Goal: Task Accomplishment & Management: Use online tool/utility

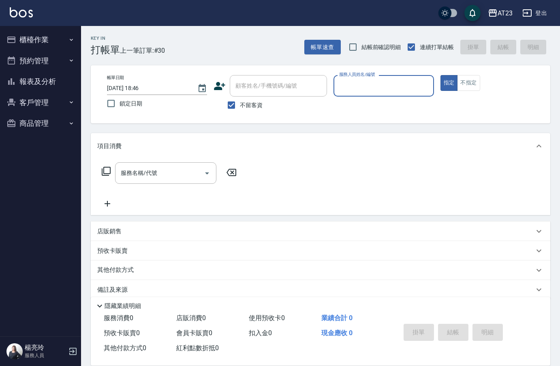
scroll to position [11, 0]
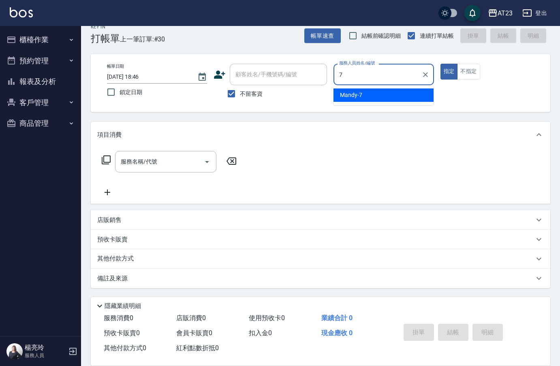
type input "Mandy-7"
type button "true"
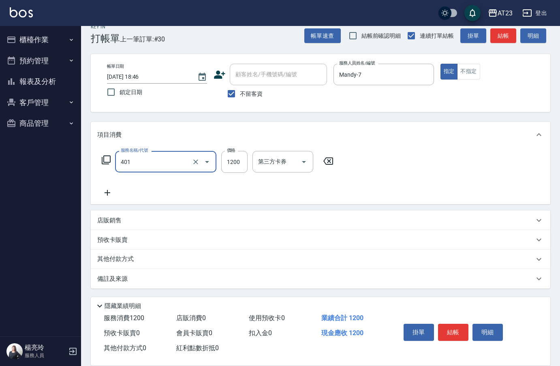
type input "燙髮(401)"
type input "2500"
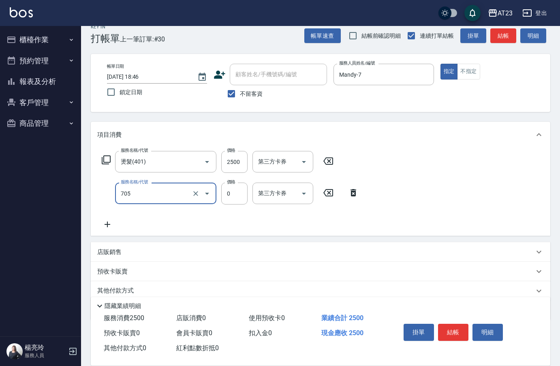
type input "互助50(705)"
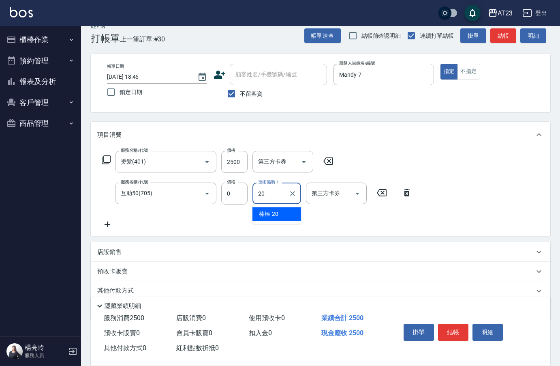
type input "棒棒-20"
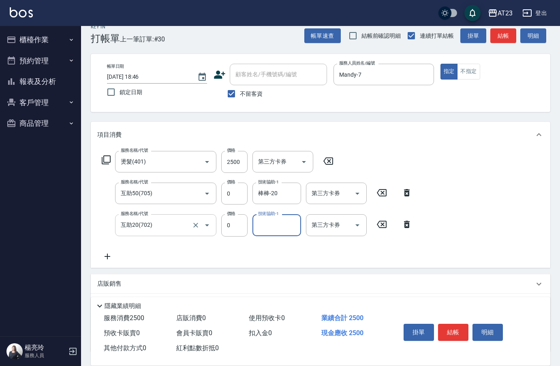
click at [163, 224] on input "互助20(702)" at bounding box center [154, 225] width 71 height 14
type input "洗髮.互助30(703)"
type input "棒棒-20"
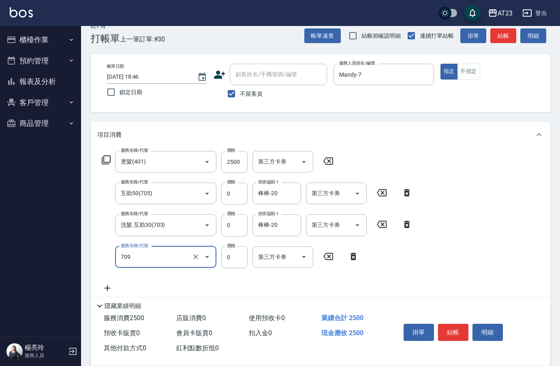
type input "互助90(709)"
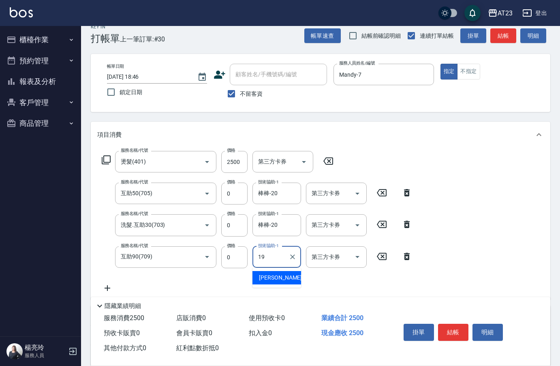
type input "[PERSON_NAME]-19"
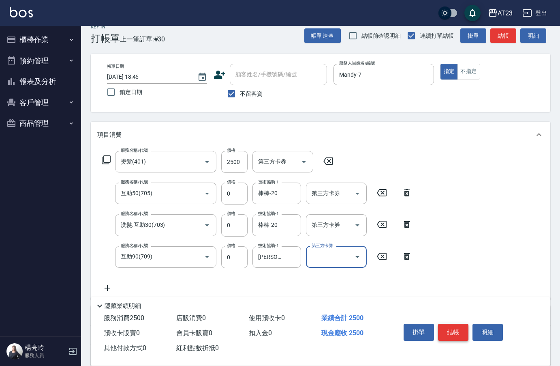
click at [462, 328] on button "結帳" at bounding box center [453, 331] width 30 height 17
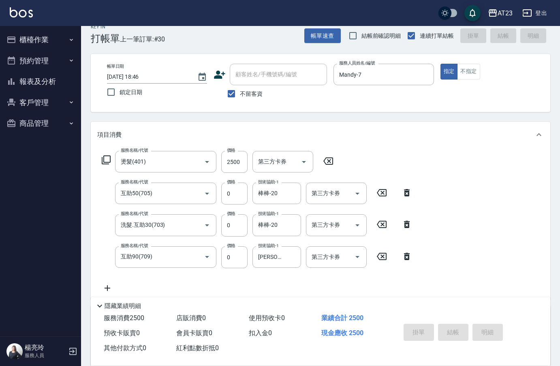
type input "[DATE] 19:18"
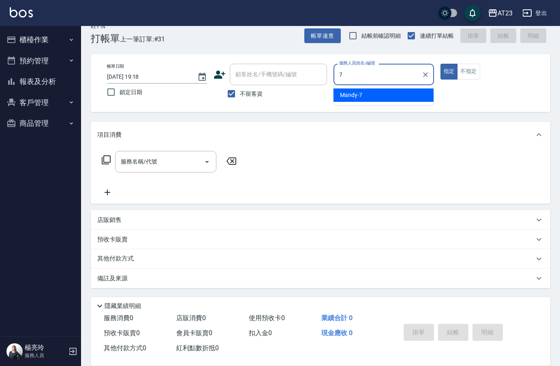
type input "Mandy-7"
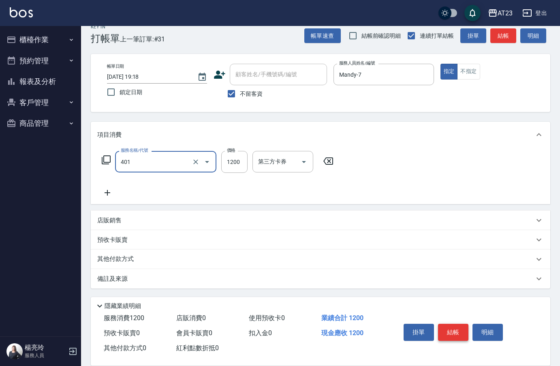
type input "燙髮(401)"
type input "2500"
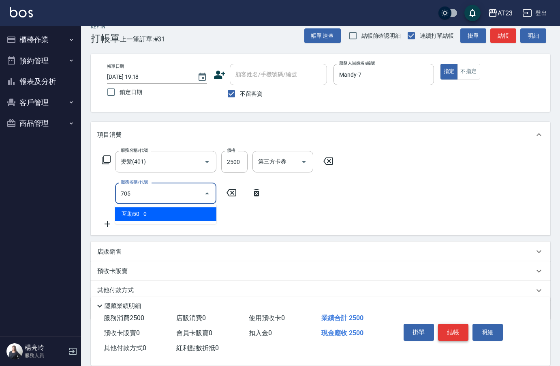
type input "互助50(705)"
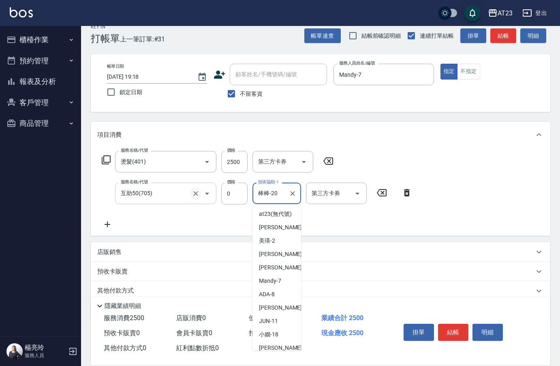
drag, startPoint x: 278, startPoint y: 195, endPoint x: 196, endPoint y: 191, distance: 82.8
click at [203, 192] on div "服務名稱/代號 互助50(705) 服務名稱/代號 價格 0 價格 技術協助-1 棒棒-20 技術協助-1 第三方卡券 第三方卡券" at bounding box center [257, 193] width 320 height 22
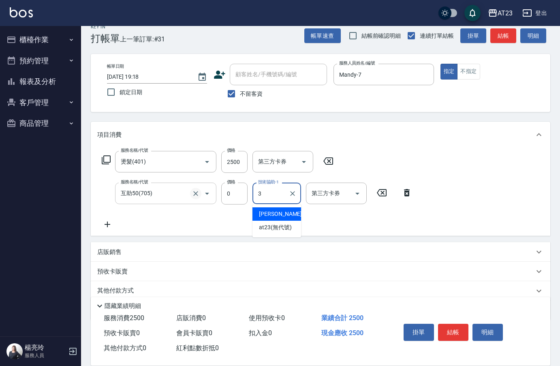
scroll to position [0, 0]
type input "Penny-30"
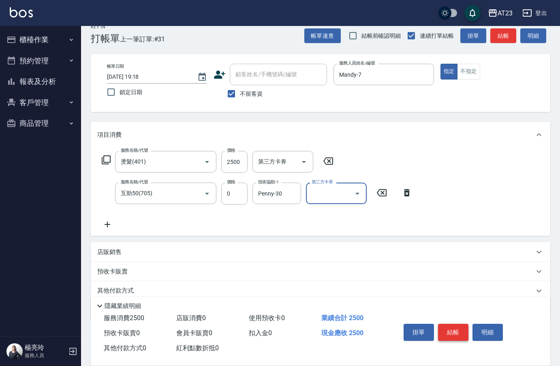
click at [460, 329] on button "結帳" at bounding box center [453, 331] width 30 height 17
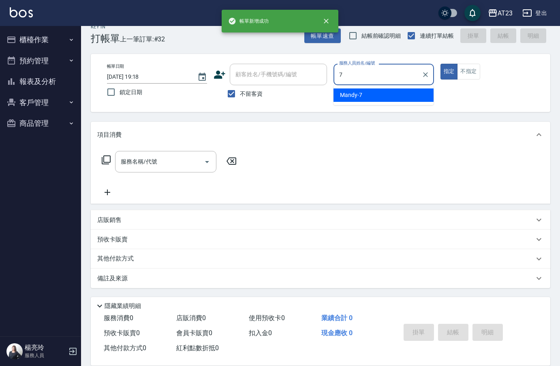
type input "Mandy-7"
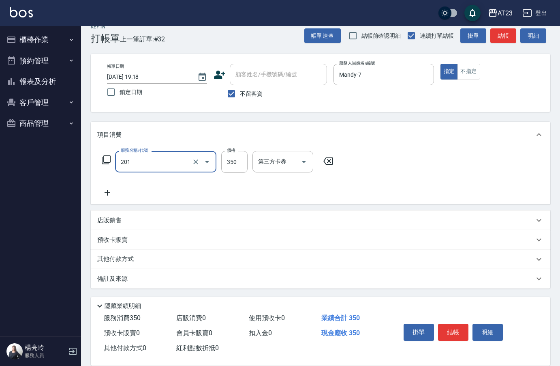
type input "一般洗髮(201)"
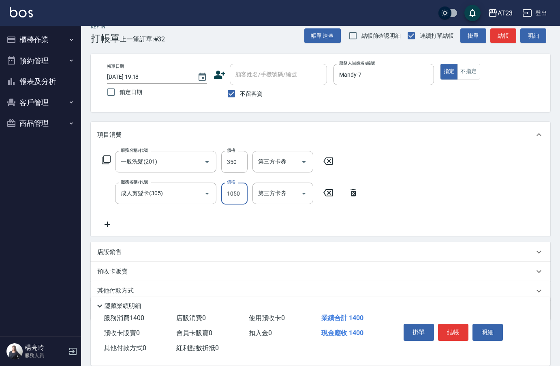
drag, startPoint x: 35, startPoint y: 187, endPoint x: 10, endPoint y: 187, distance: 25.1
click at [26, 186] on div "AT23 登出 櫃檯作業 打帳單 帳單列表 現金收支登錄 材料自購登錄 每日結帳 排班表 現場電腦打卡 預約管理 預約管理 單日預約紀錄 單週預約紀錄 報表及…" at bounding box center [280, 193] width 560 height 409
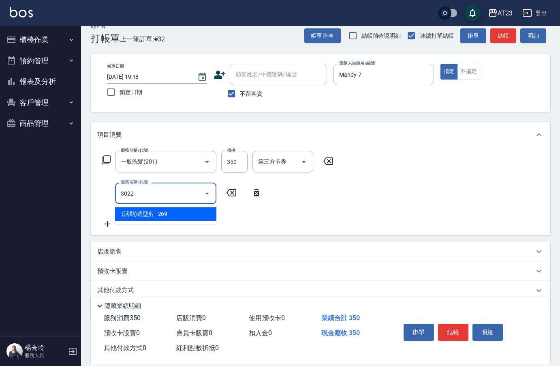
type input "(活動)造型剪(3022)"
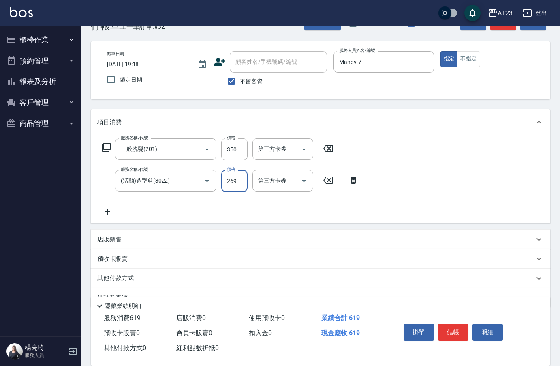
scroll to position [43, 0]
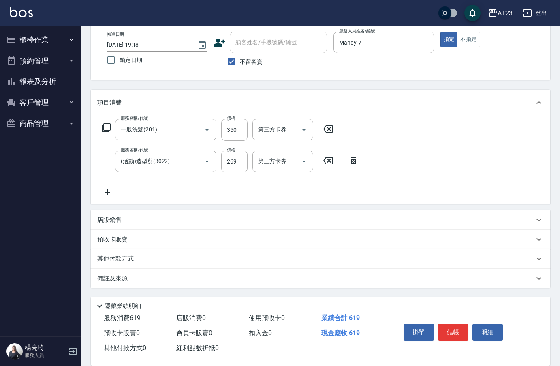
click at [136, 260] on p "其他付款方式" at bounding box center [117, 258] width 41 height 9
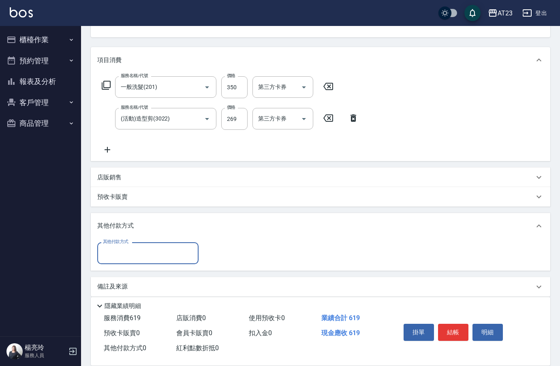
scroll to position [87, 0]
click at [138, 256] on input "其他付款方式" at bounding box center [148, 251] width 94 height 14
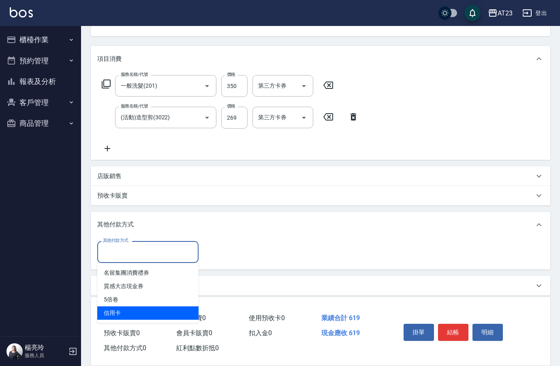
click at [148, 314] on span "信用卡" at bounding box center [147, 312] width 101 height 13
type input "信用卡"
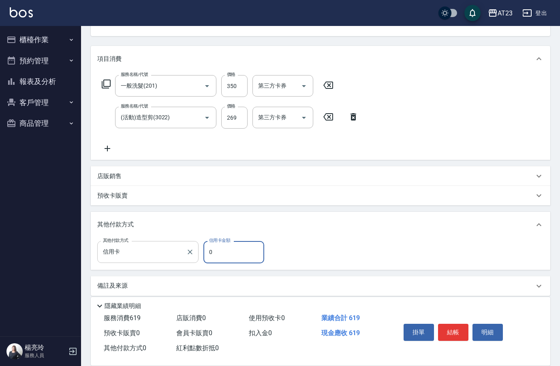
drag, startPoint x: 187, startPoint y: 259, endPoint x: 163, endPoint y: 253, distance: 25.0
click at [166, 254] on div "其他付款方式 信用卡 其他付款方式 信用卡金額 0 信用卡金額" at bounding box center [183, 252] width 172 height 22
type input "619"
click at [451, 329] on button "結帳" at bounding box center [453, 331] width 30 height 17
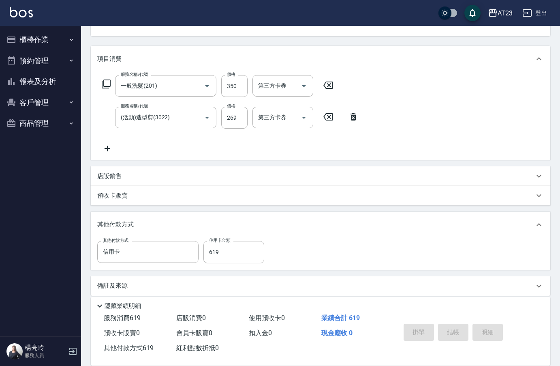
type input "[DATE] 19:19"
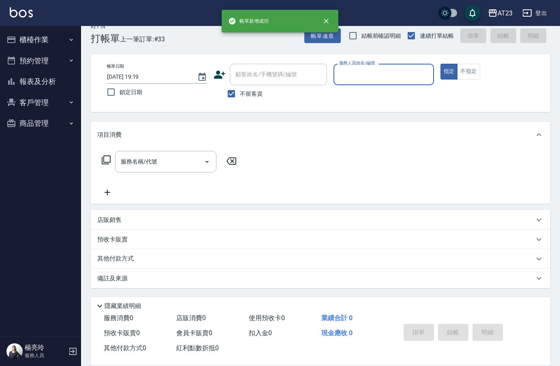
scroll to position [11, 0]
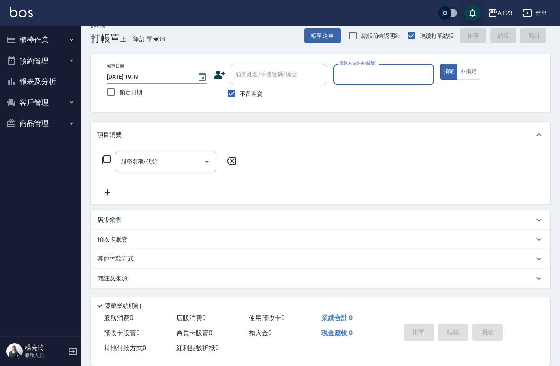
click at [48, 87] on button "報表及分析" at bounding box center [40, 81] width 75 height 21
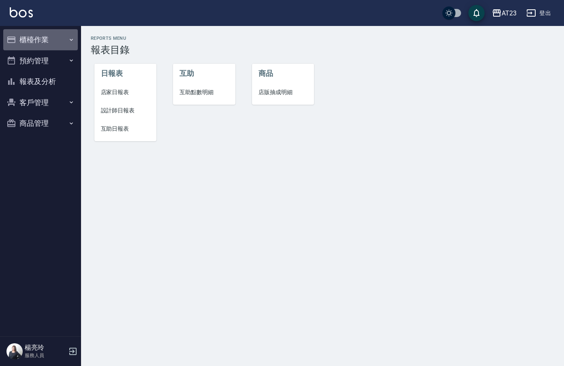
click at [37, 38] on button "櫃檯作業" at bounding box center [40, 39] width 75 height 21
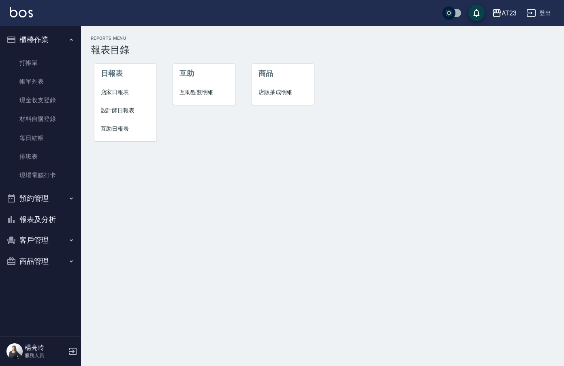
click at [127, 106] on li "設計師日報表" at bounding box center [125, 110] width 62 height 18
